Goal: Task Accomplishment & Management: Manage account settings

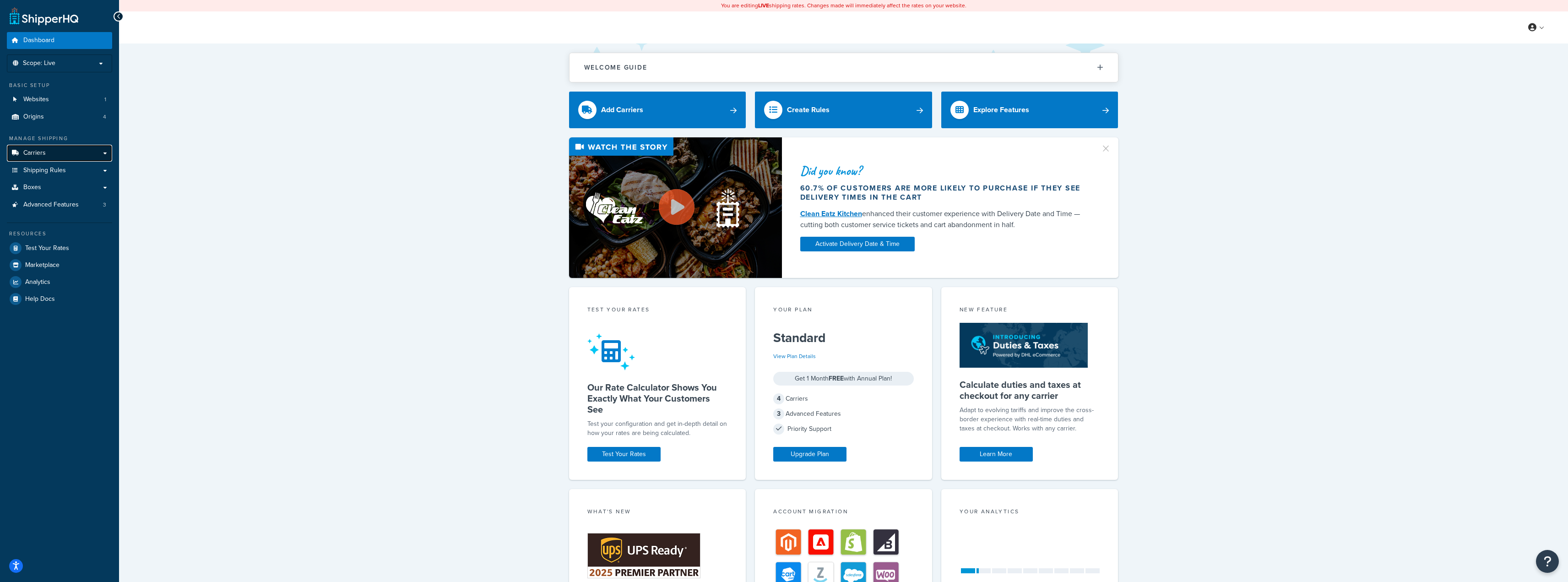
click at [48, 153] on link "Carriers" at bounding box center [59, 153] width 105 height 17
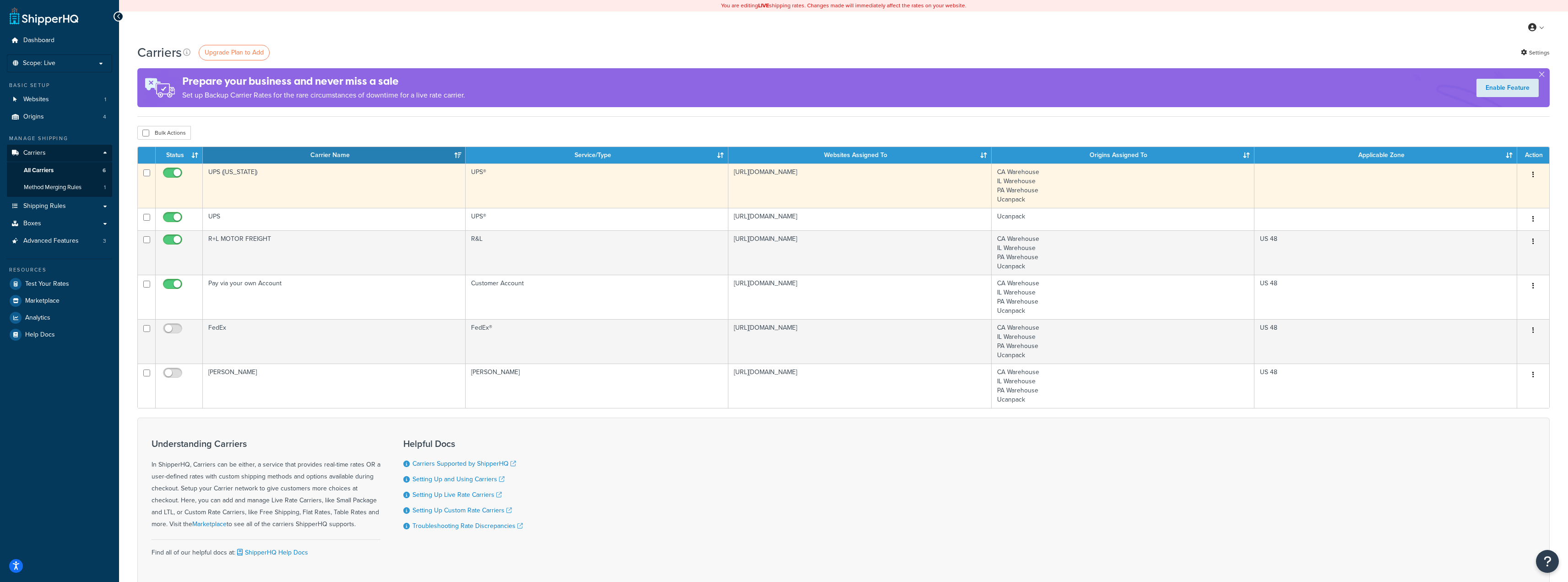
click at [241, 183] on td "UPS ([US_STATE])" at bounding box center [334, 185] width 263 height 45
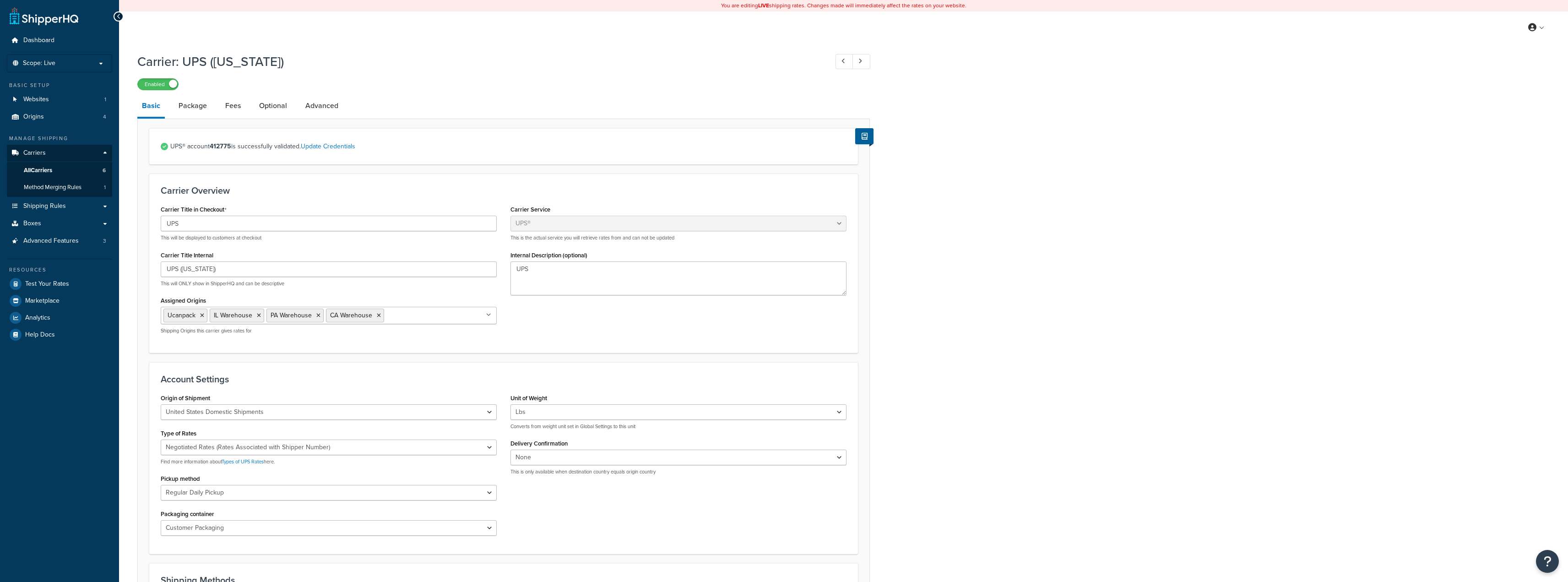
select select "ups"
click at [194, 109] on link "Package" at bounding box center [193, 106] width 37 height 22
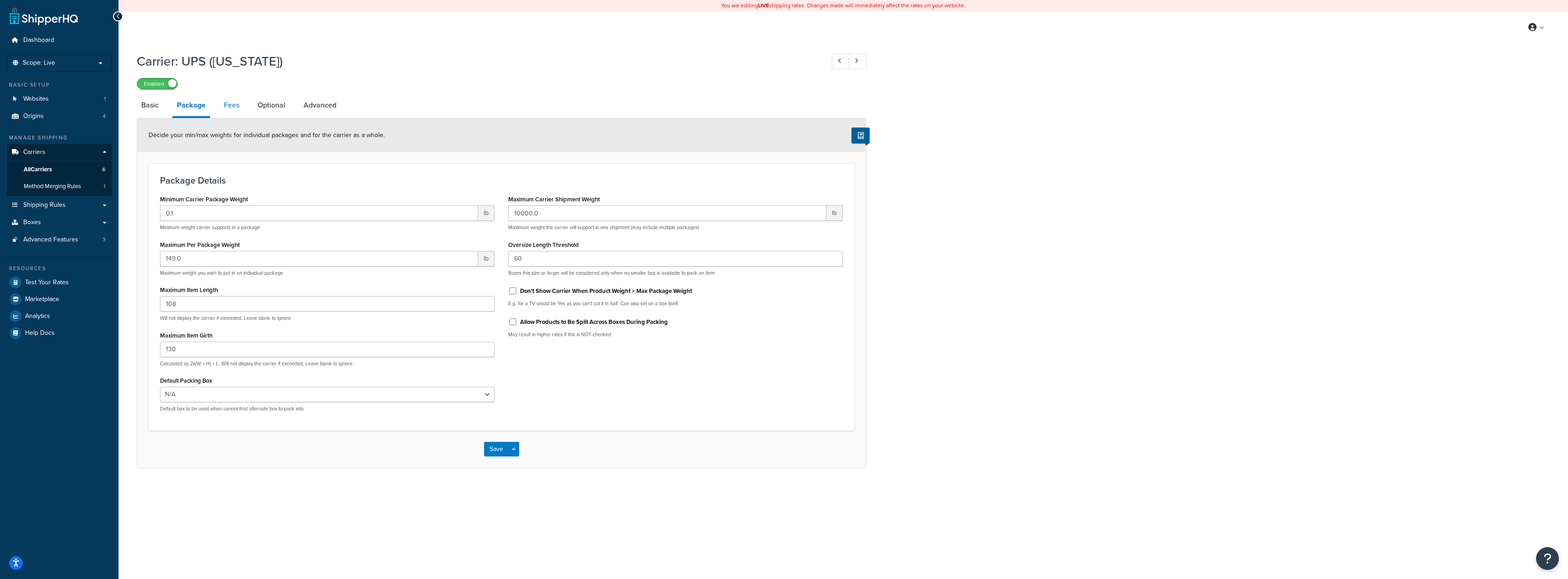
click at [223, 106] on link "Fees" at bounding box center [231, 105] width 24 height 22
select select "AFTER"
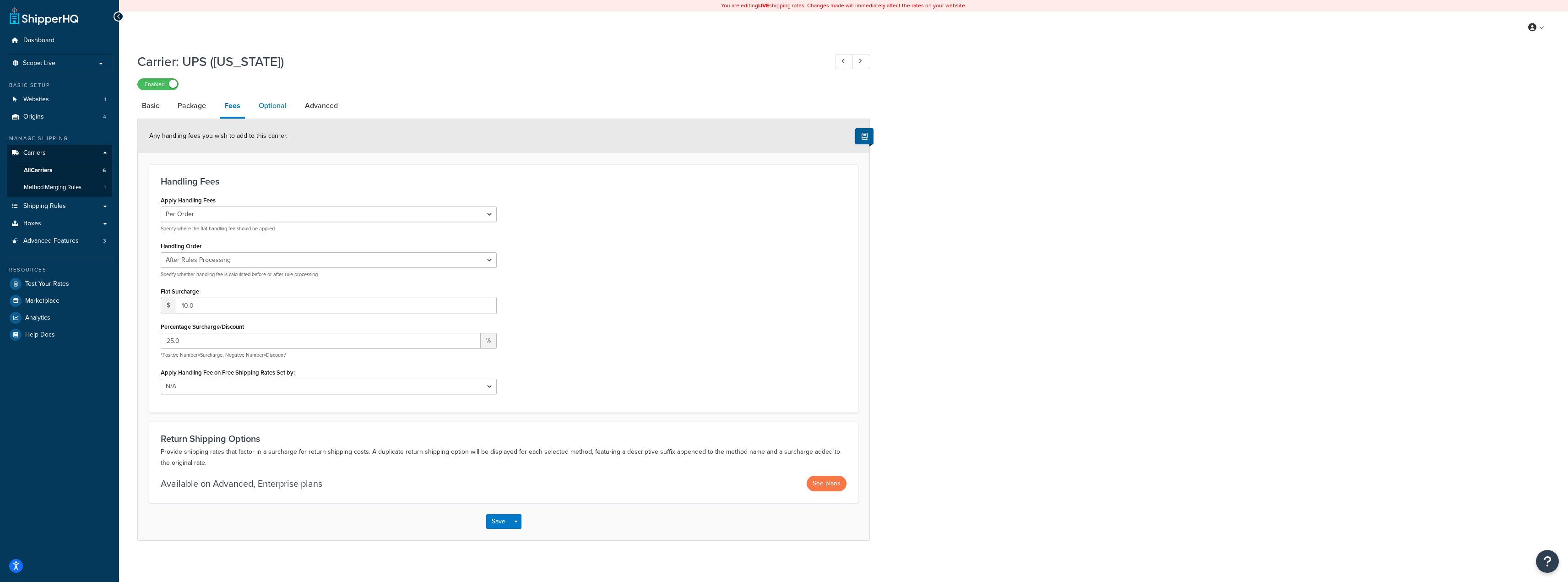
click at [263, 108] on link "Optional" at bounding box center [273, 106] width 37 height 22
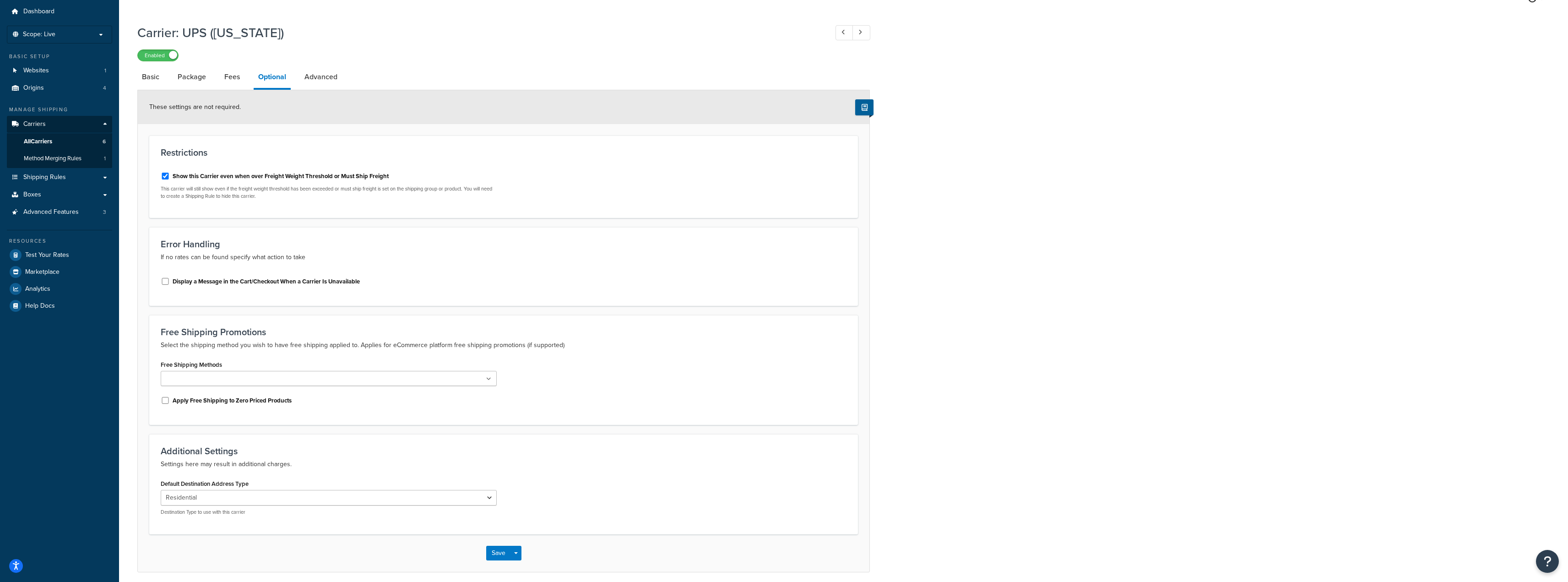
scroll to position [66, 0]
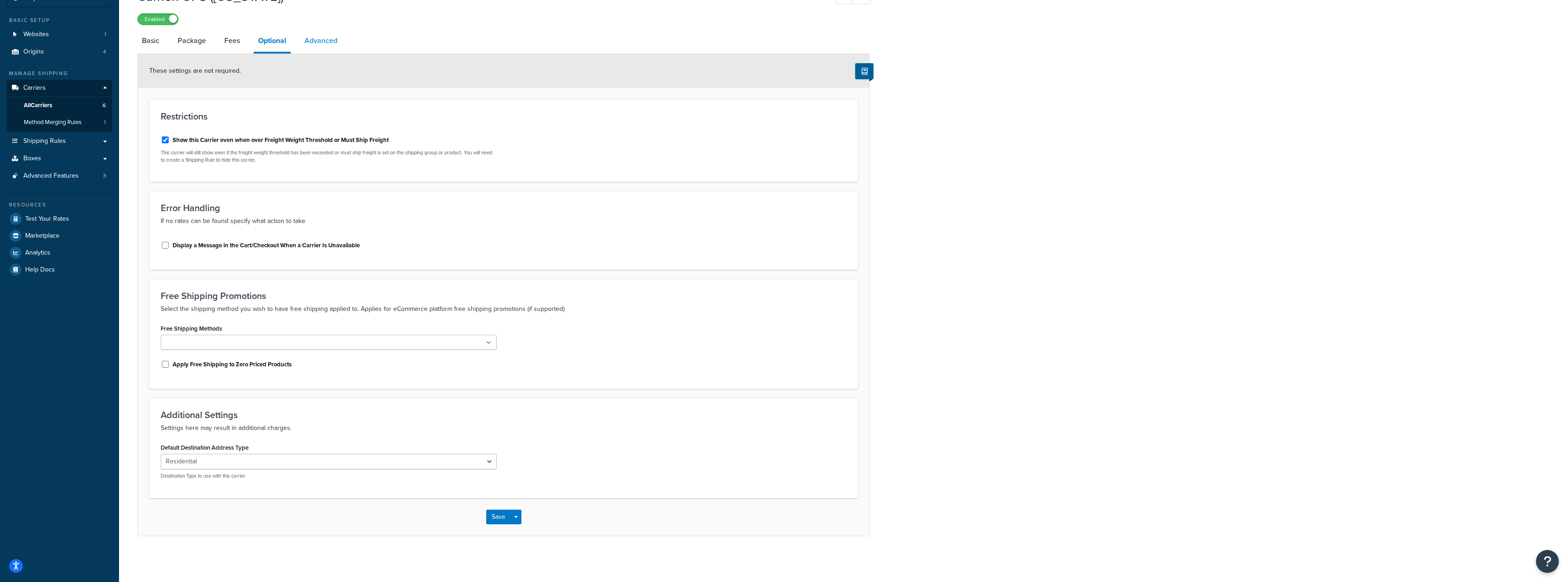
click at [325, 44] on link "Advanced" at bounding box center [320, 41] width 42 height 22
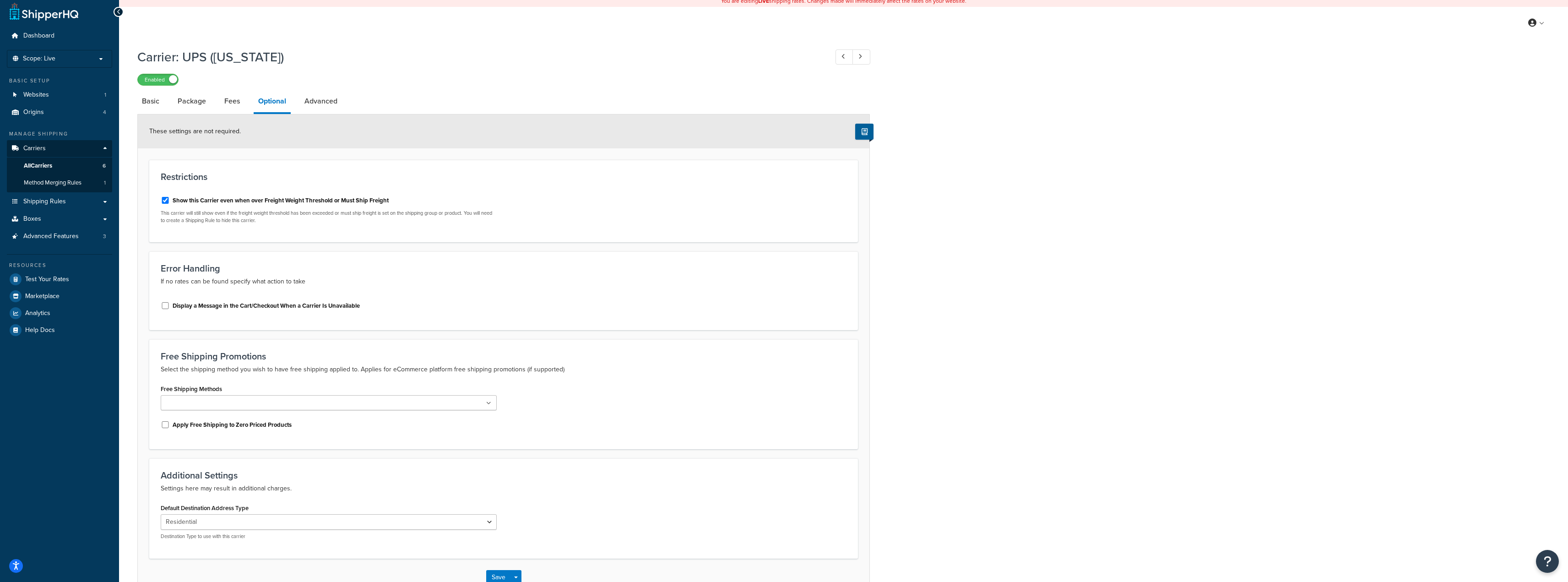
select select "false"
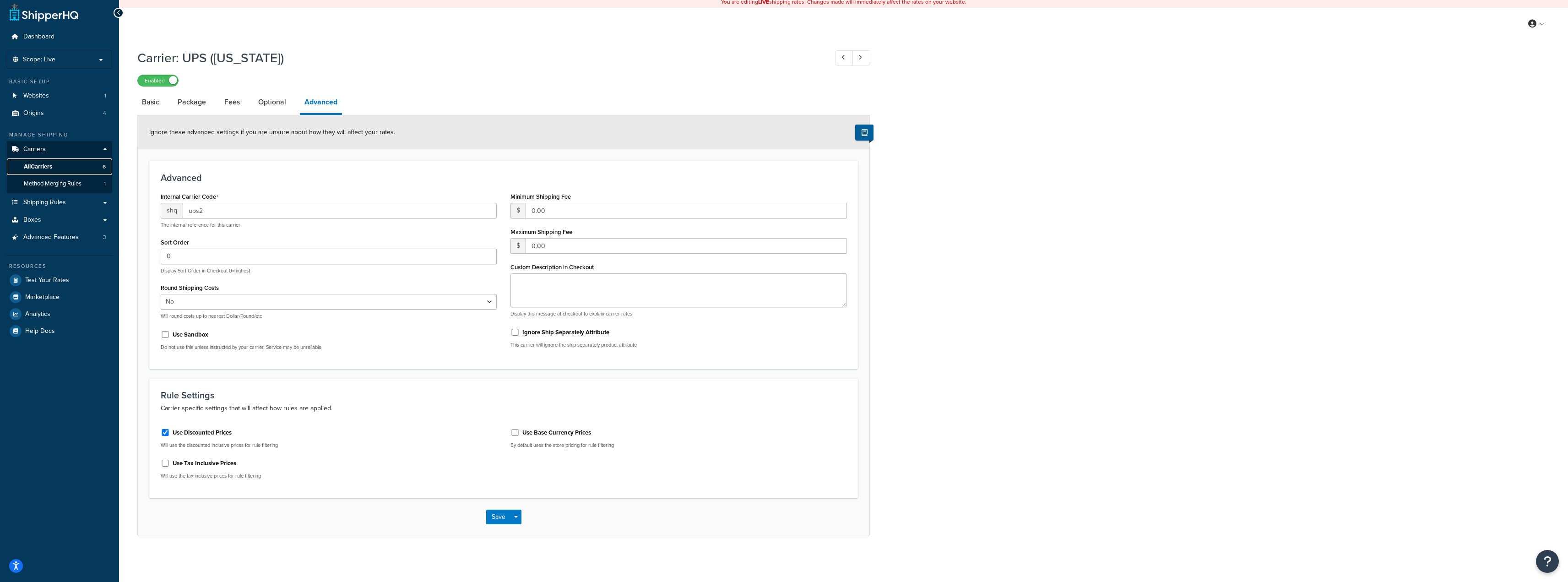
click at [61, 169] on link "All Carriers 6" at bounding box center [59, 167] width 105 height 17
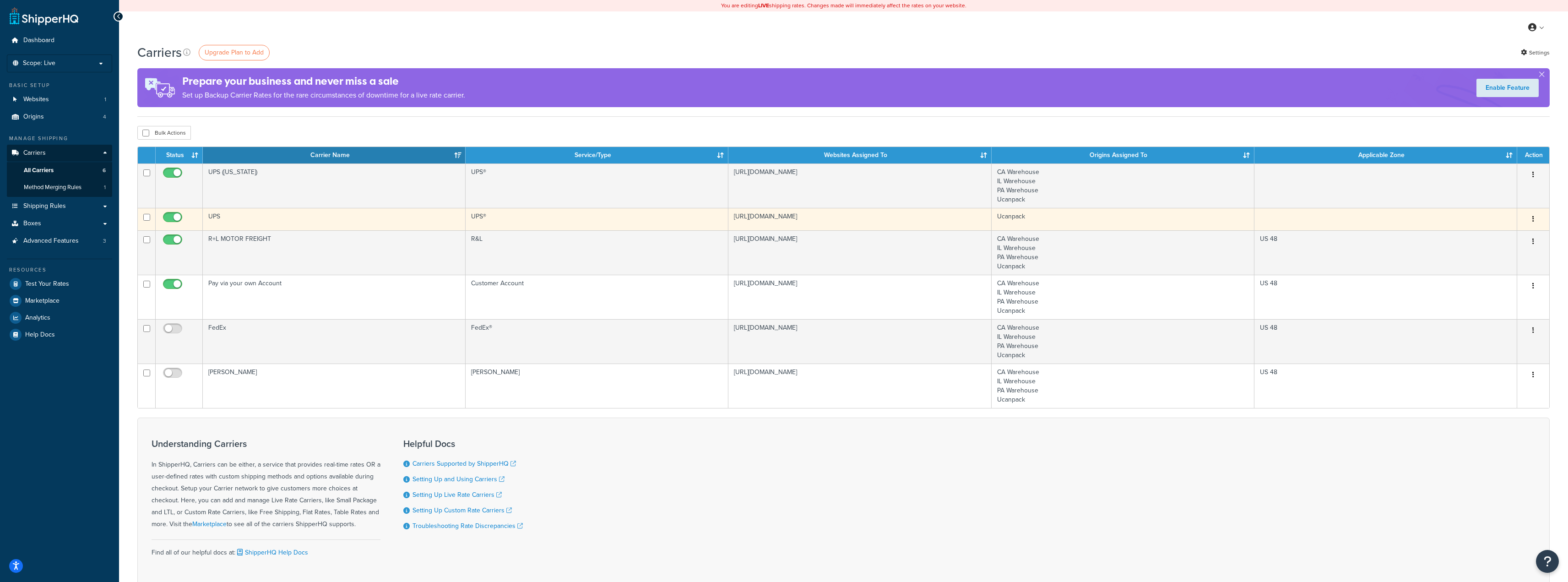
click at [216, 224] on td "UPS" at bounding box center [334, 219] width 263 height 23
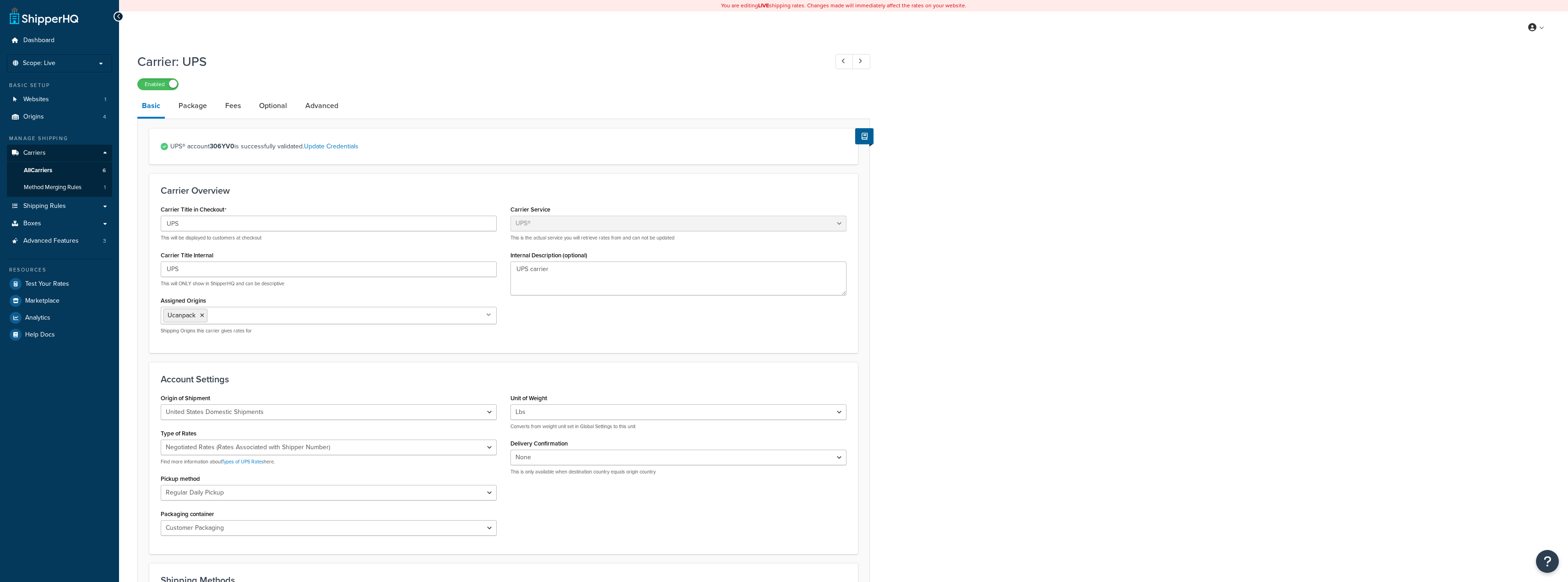
select select "ups"
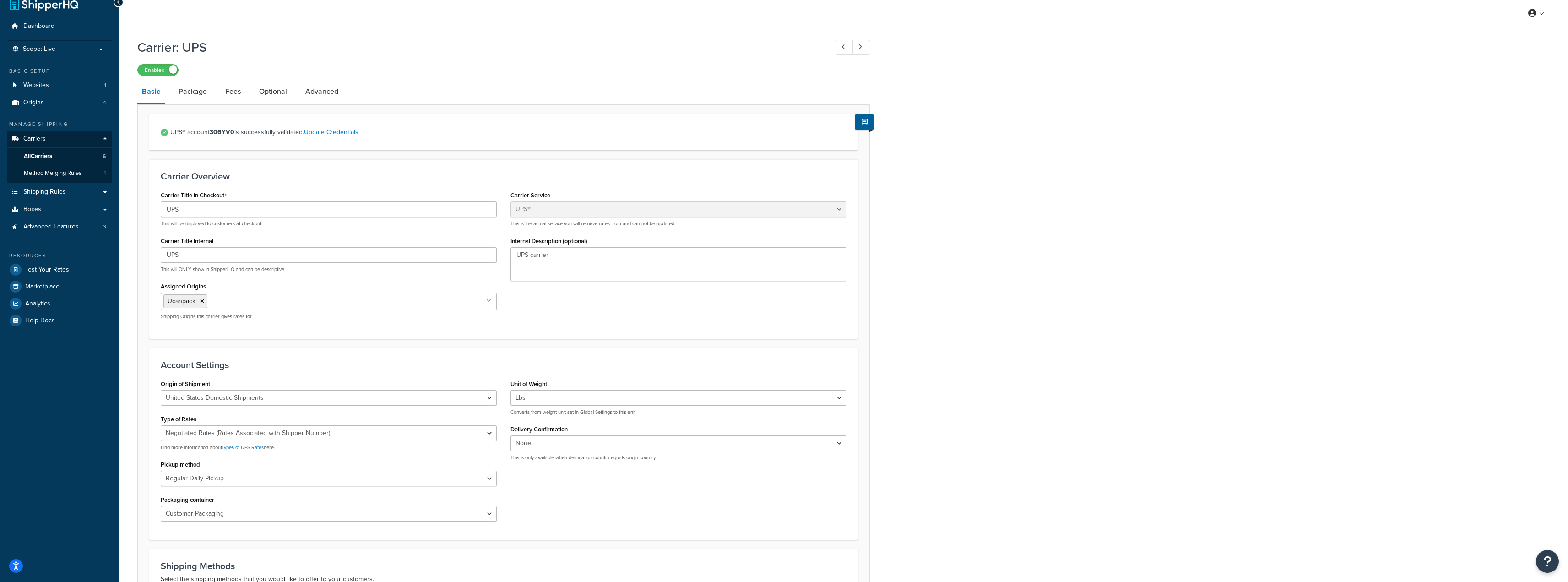
scroll to position [13, 0]
click at [187, 95] on link "Package" at bounding box center [193, 92] width 37 height 22
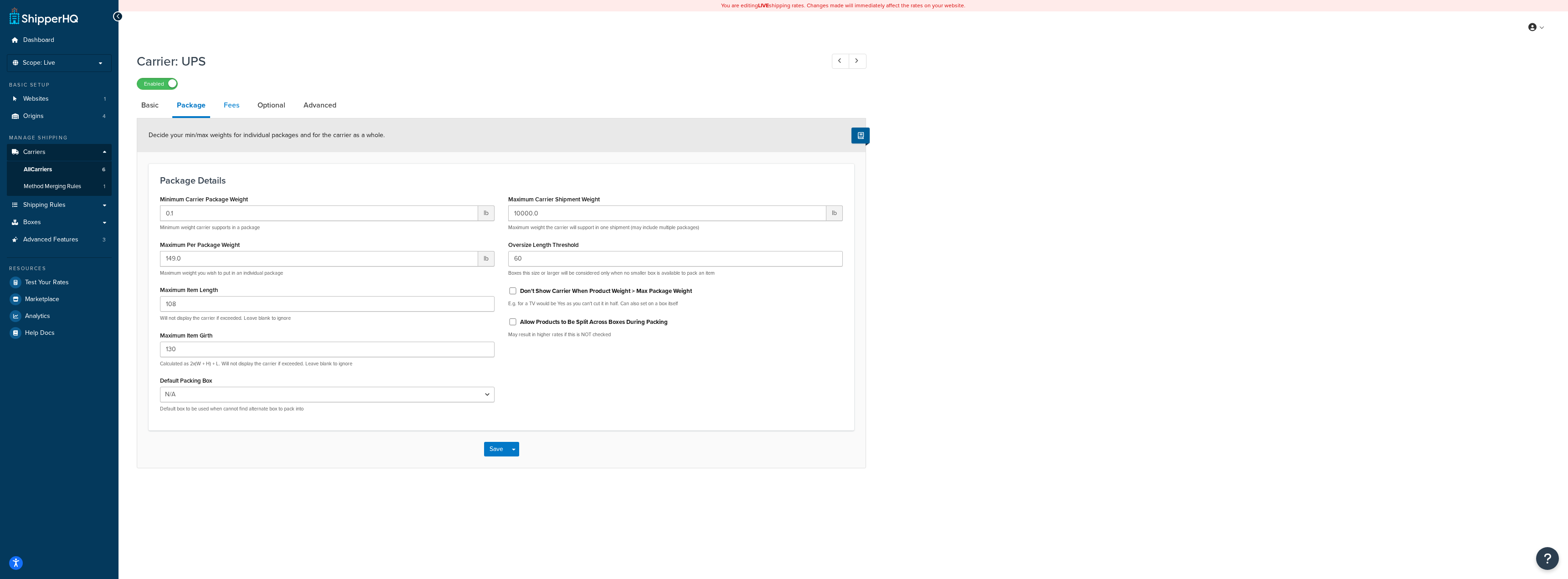
click at [228, 106] on link "Fees" at bounding box center [231, 105] width 24 height 22
select select "AFTER"
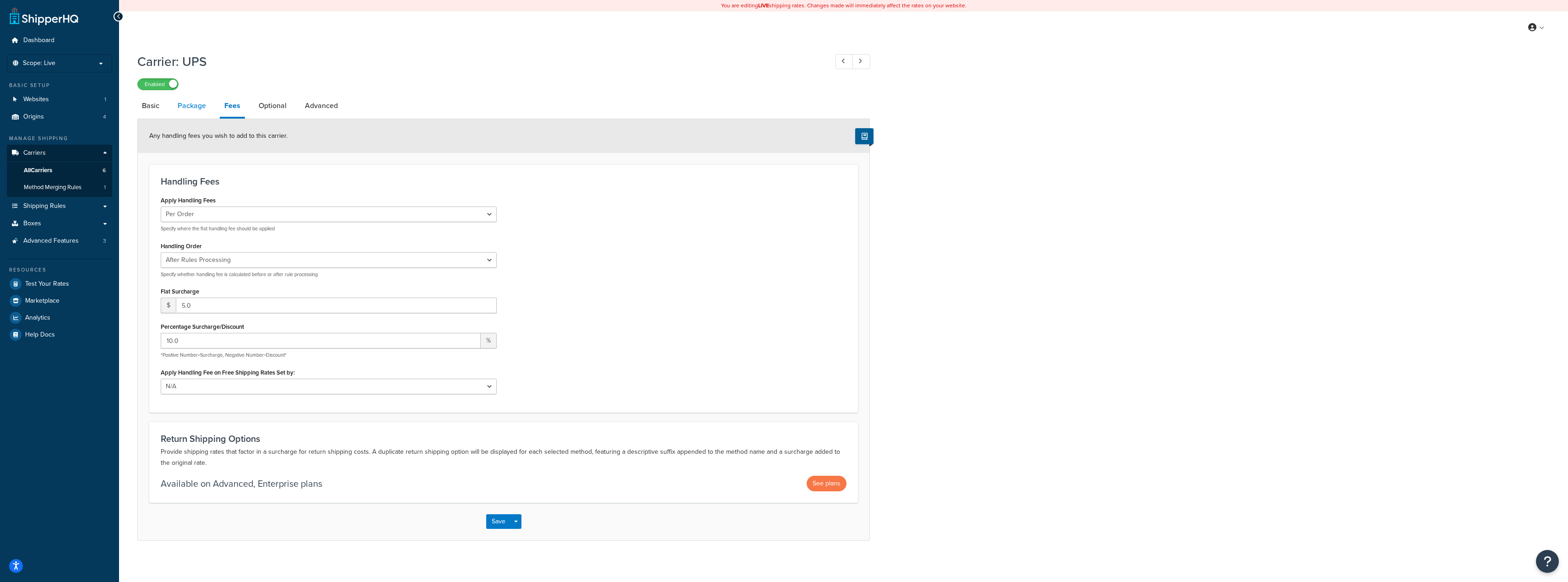
click at [191, 111] on link "Package" at bounding box center [191, 106] width 37 height 22
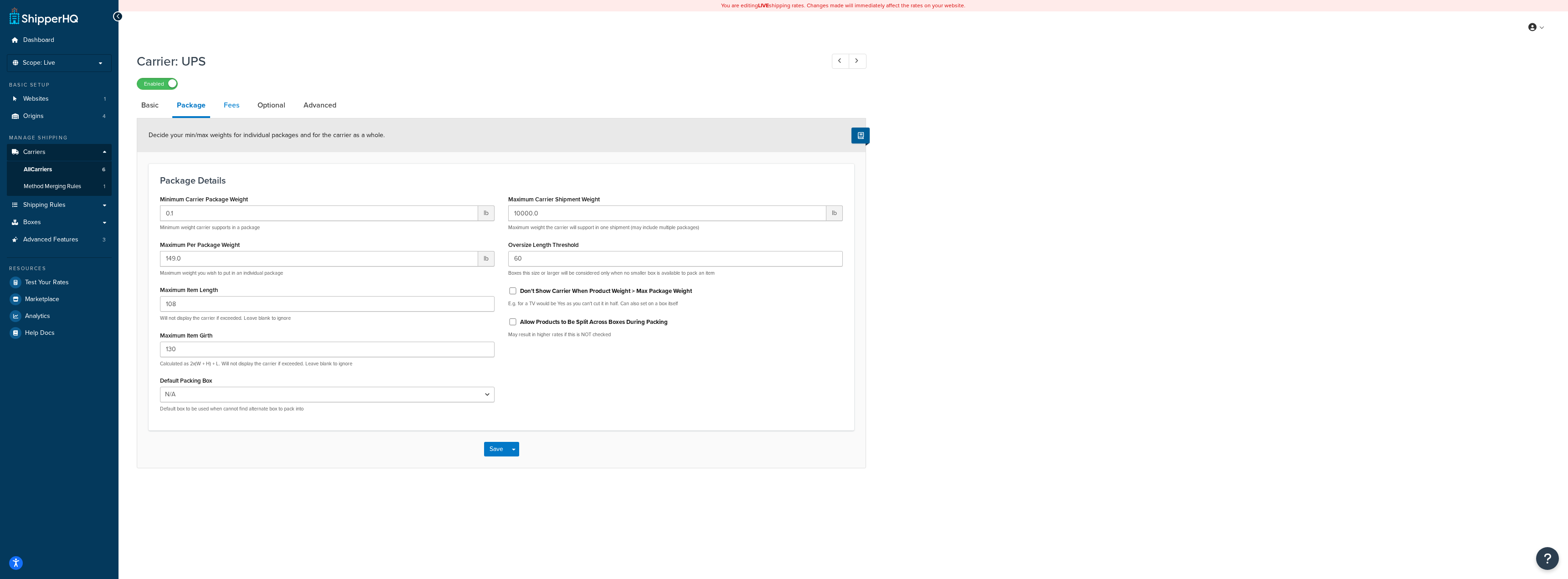
click at [234, 108] on link "Fees" at bounding box center [231, 105] width 24 height 22
select select "AFTER"
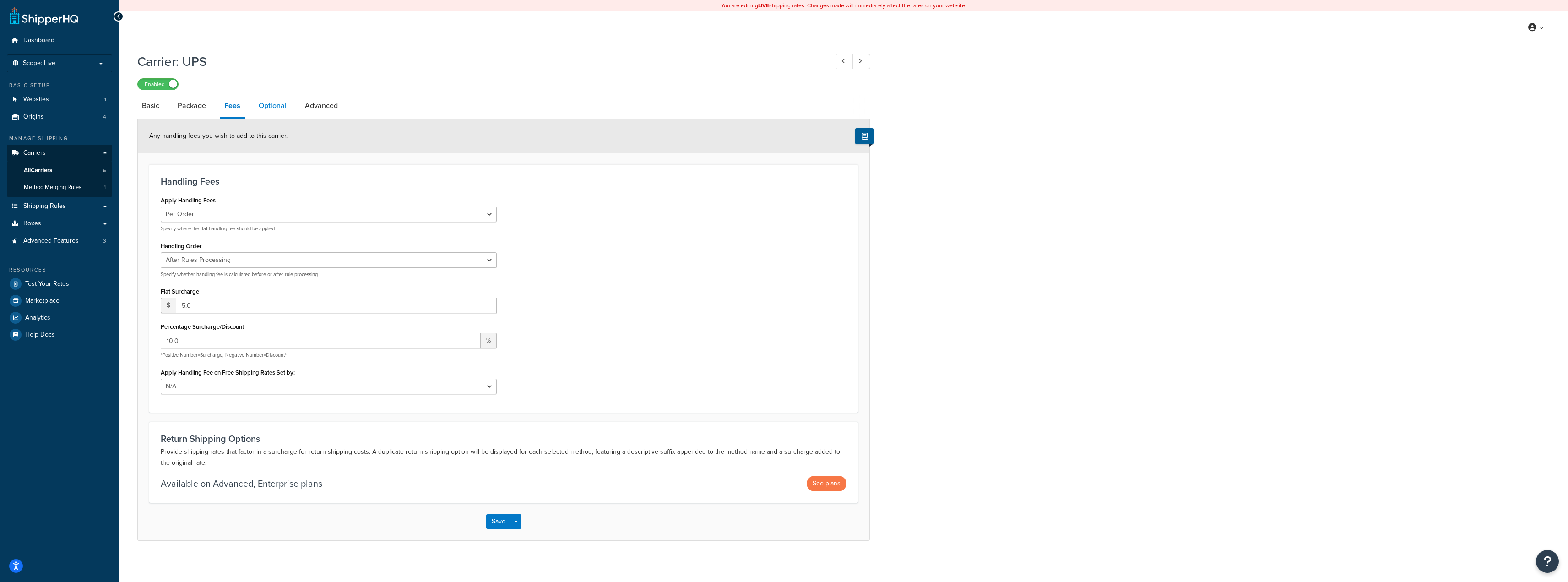
click at [271, 109] on link "Optional" at bounding box center [273, 106] width 37 height 22
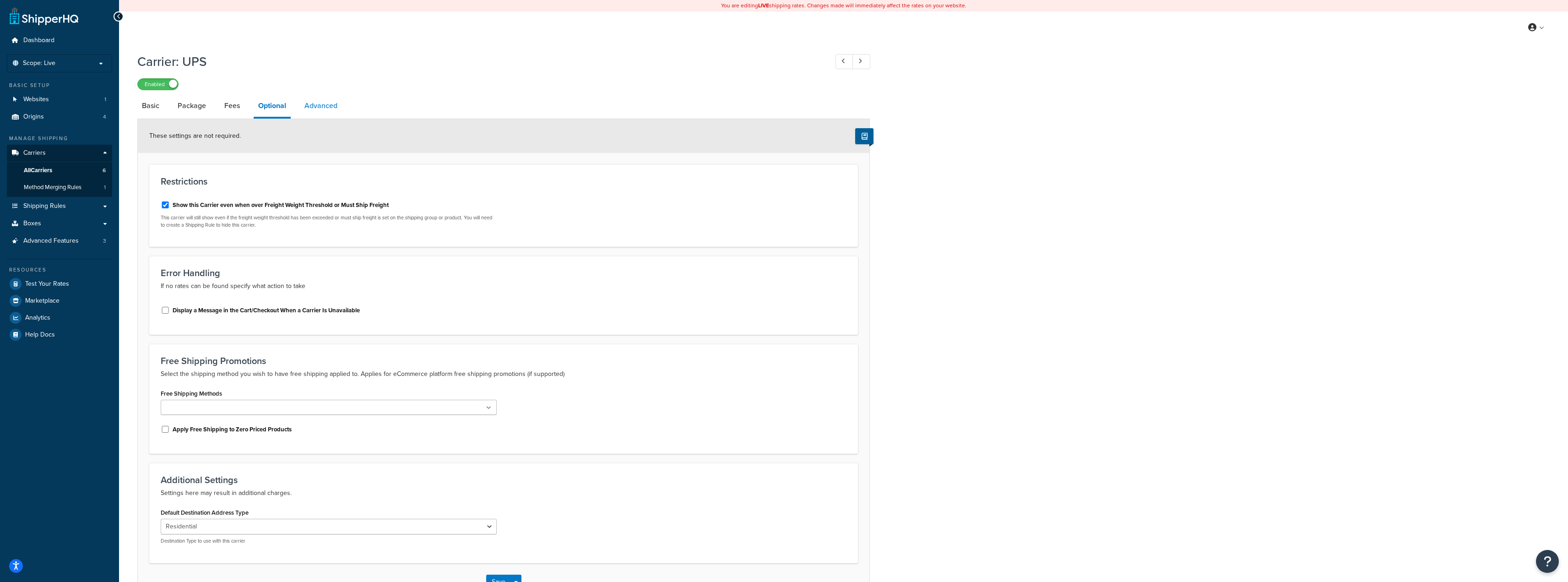
click at [332, 109] on link "Advanced" at bounding box center [320, 106] width 42 height 22
select select "false"
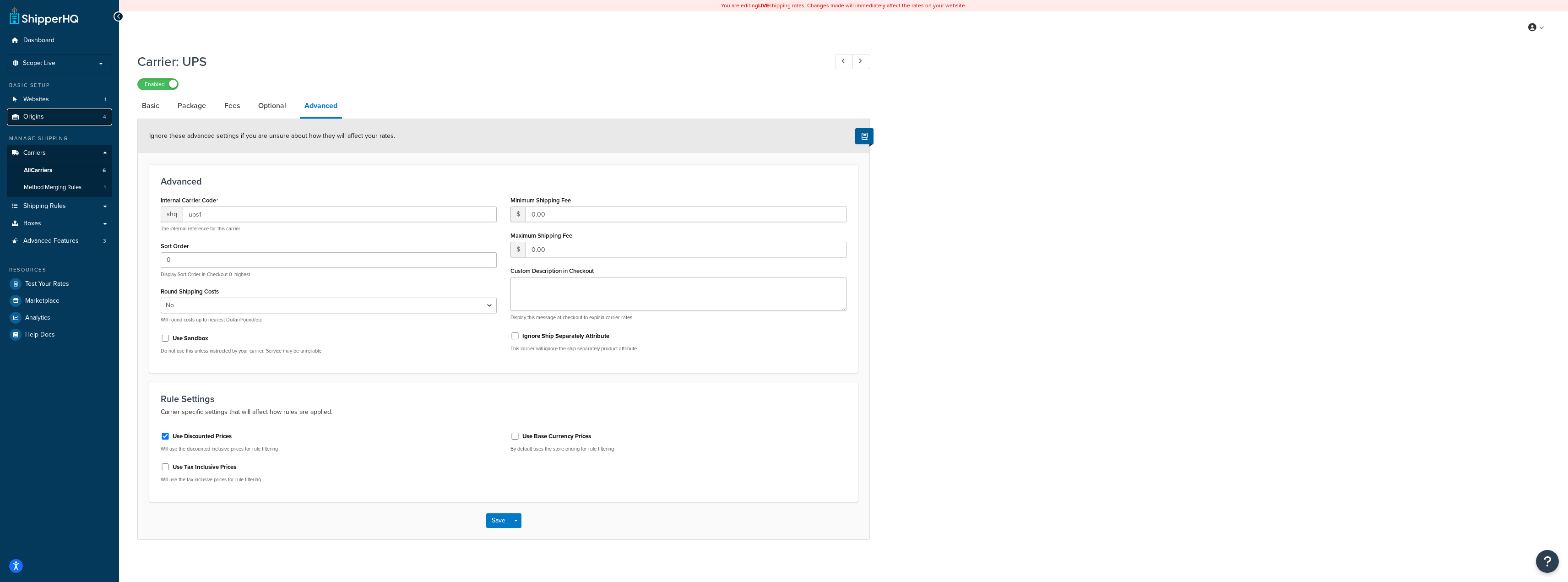
click at [40, 116] on span "Origins" at bounding box center [34, 117] width 21 height 8
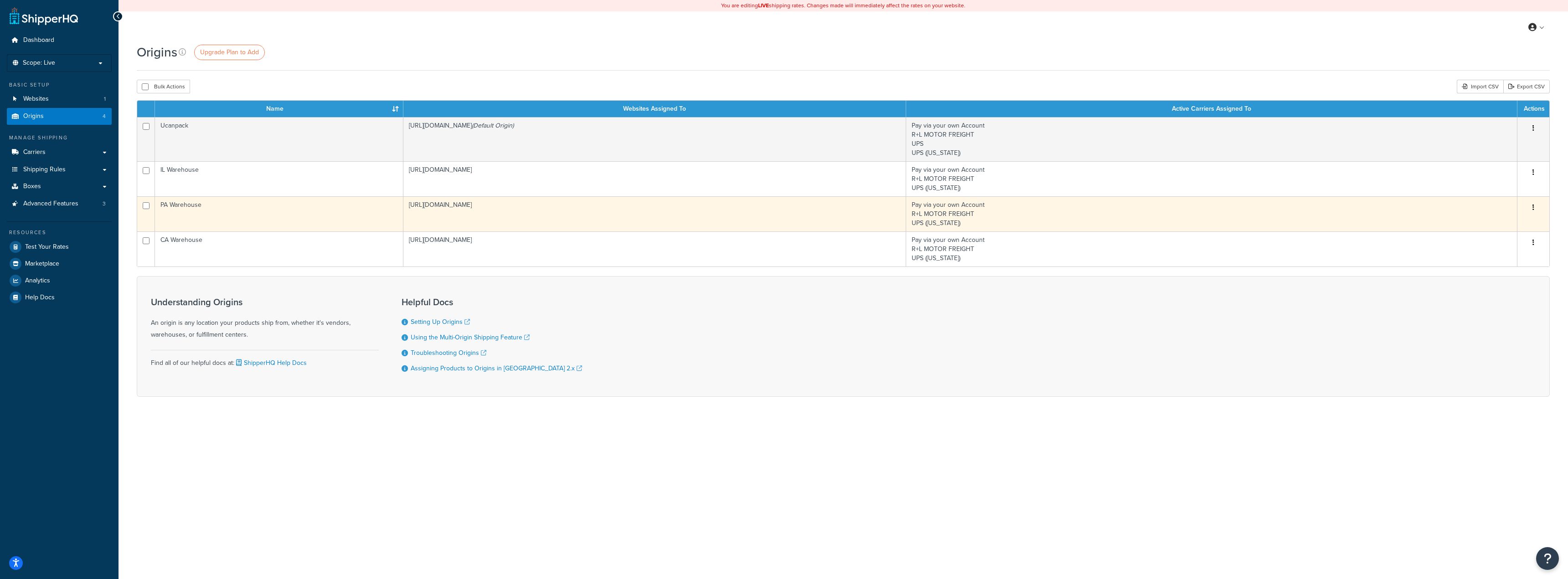
click at [248, 213] on td "PA Warehouse" at bounding box center [279, 214] width 248 height 35
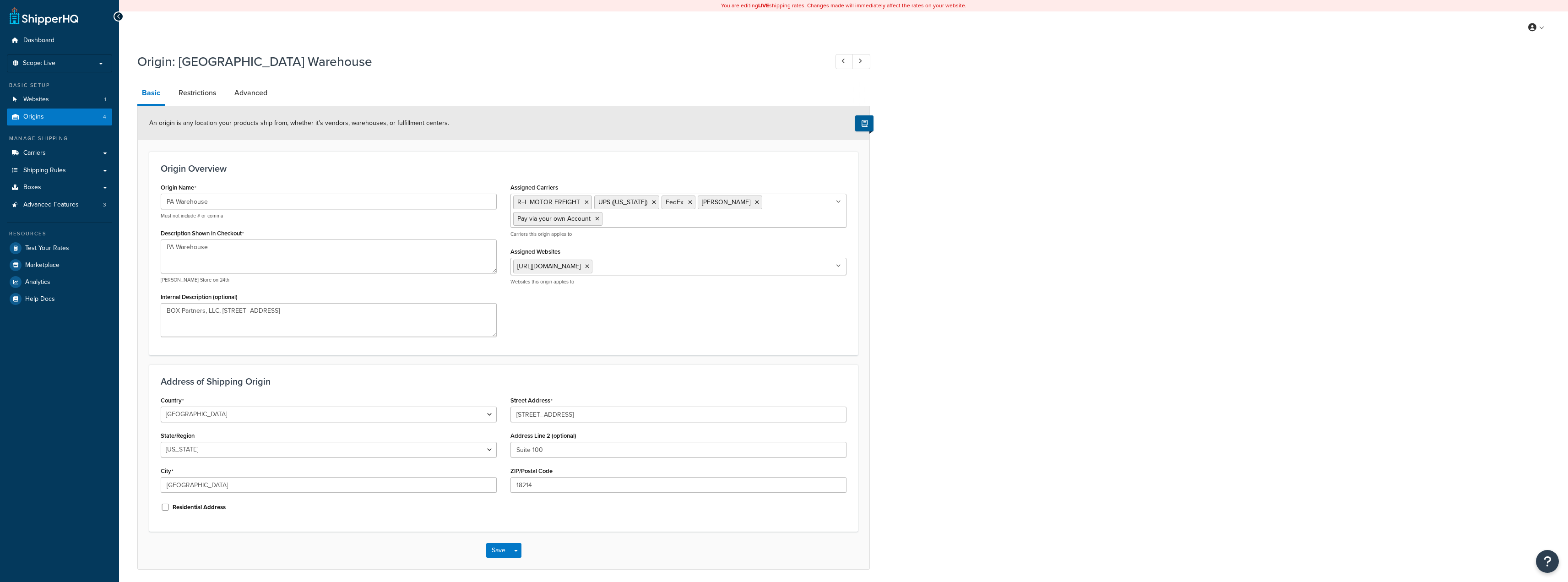
select select "38"
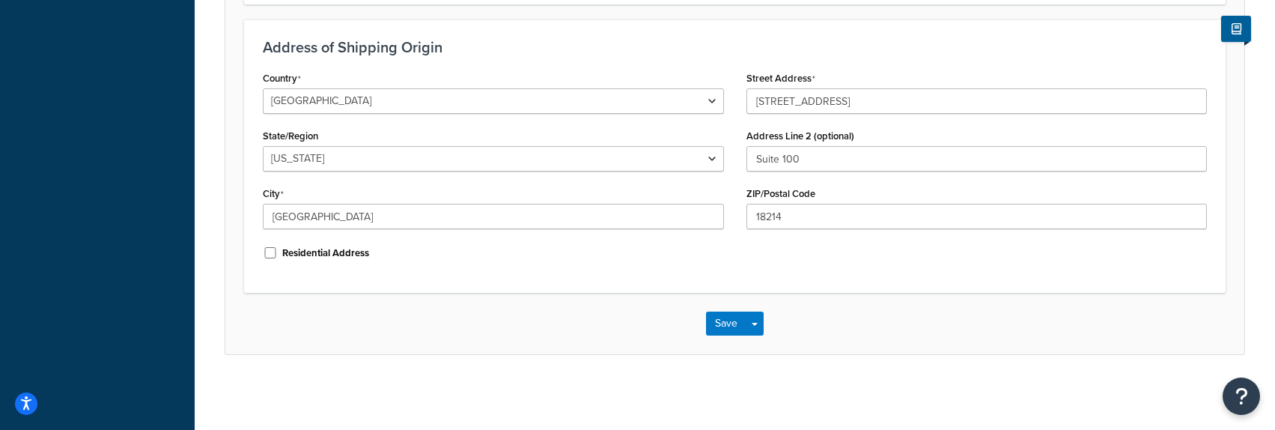
scroll to position [53, 0]
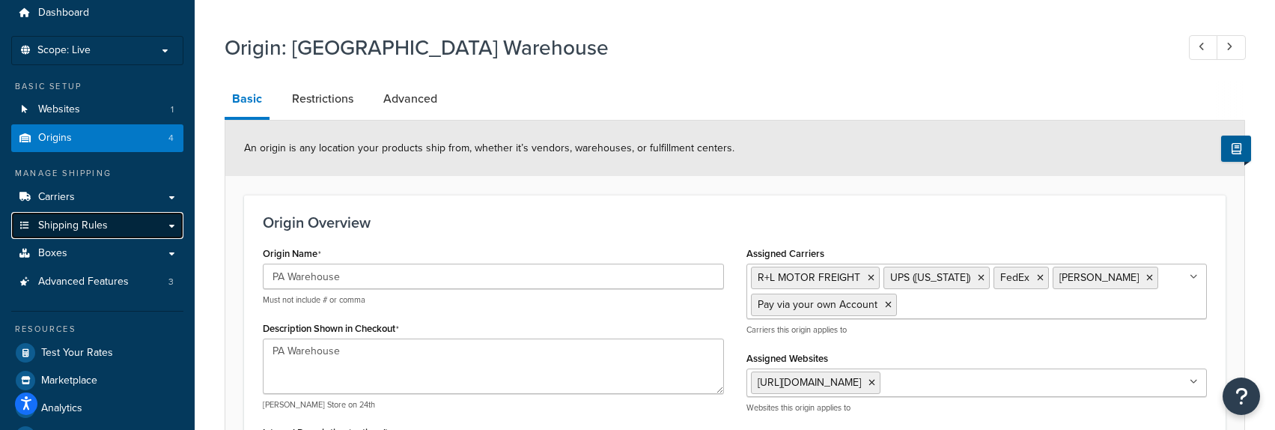
click at [96, 228] on span "Shipping Rules" at bounding box center [73, 225] width 70 height 13
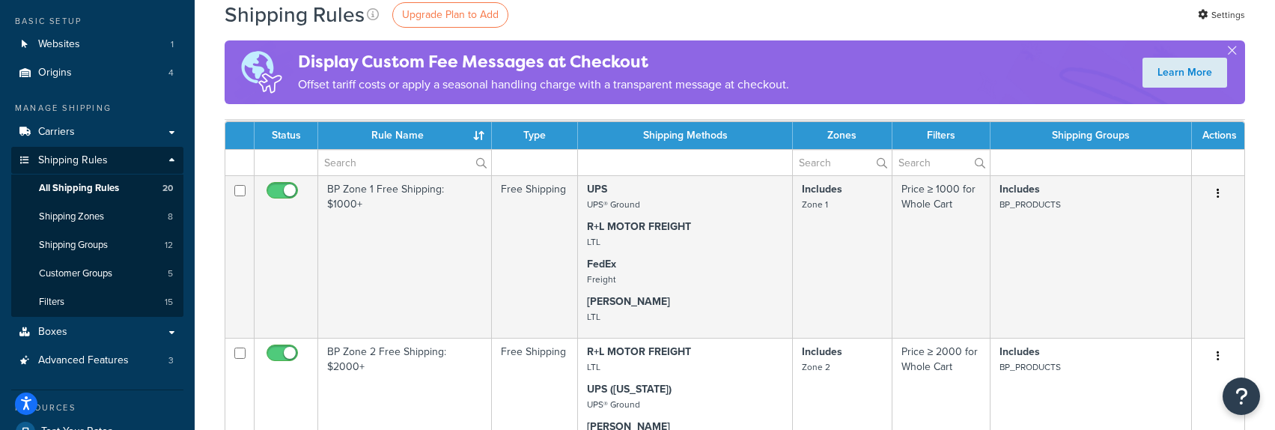
scroll to position [75, 0]
